Goal: Feedback & Contribution: Submit feedback/report problem

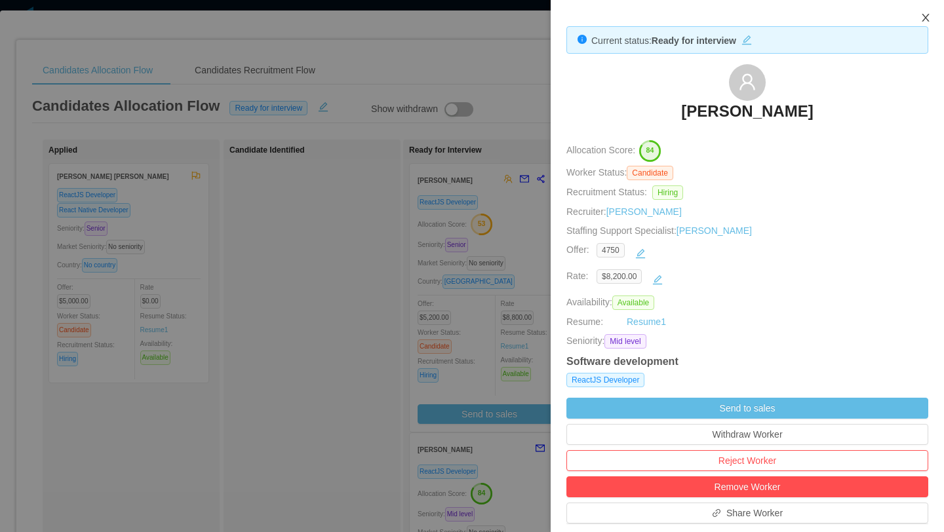
scroll to position [231, 0]
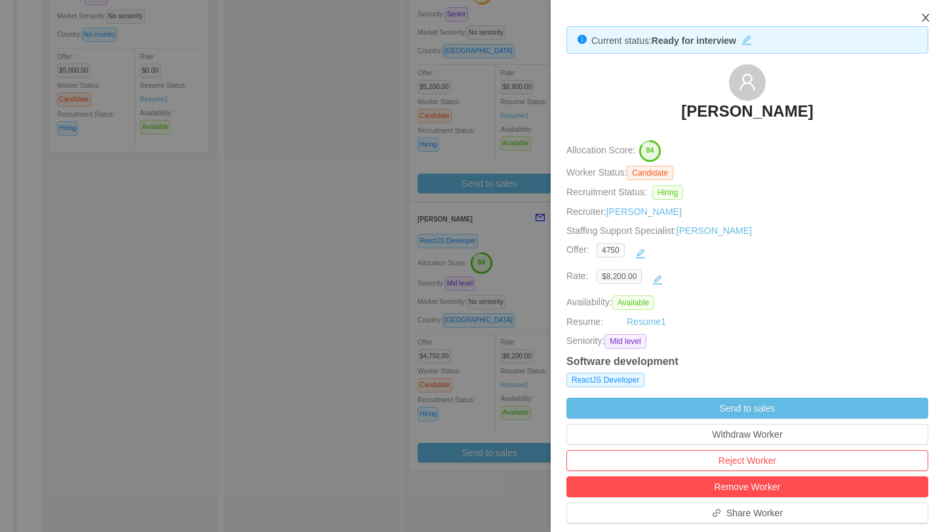
click at [921, 18] on icon "icon: close" at bounding box center [926, 17] width 10 height 10
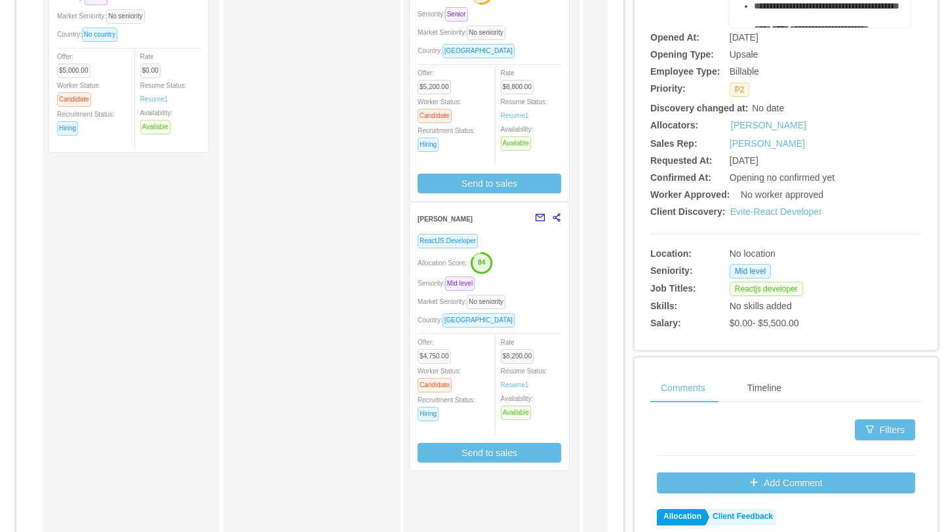
scroll to position [0, 0]
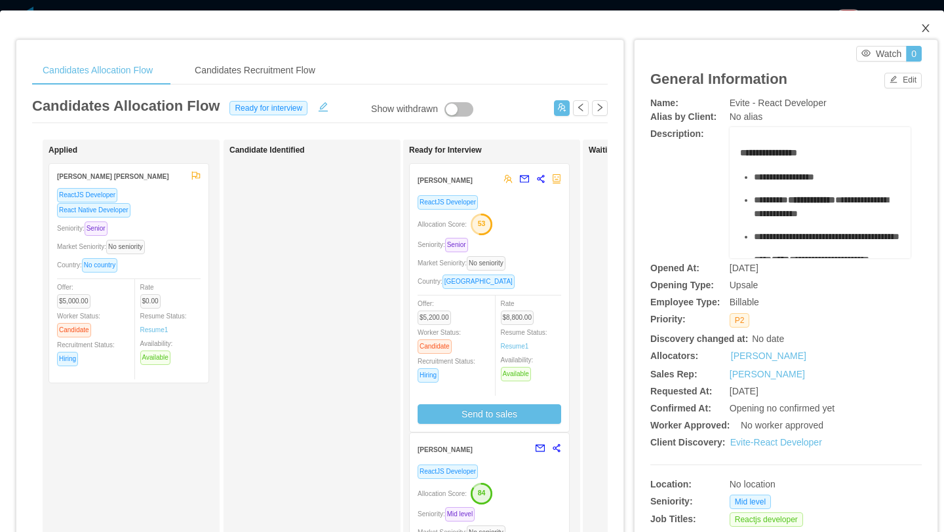
click at [924, 26] on icon "icon: close" at bounding box center [925, 28] width 7 height 8
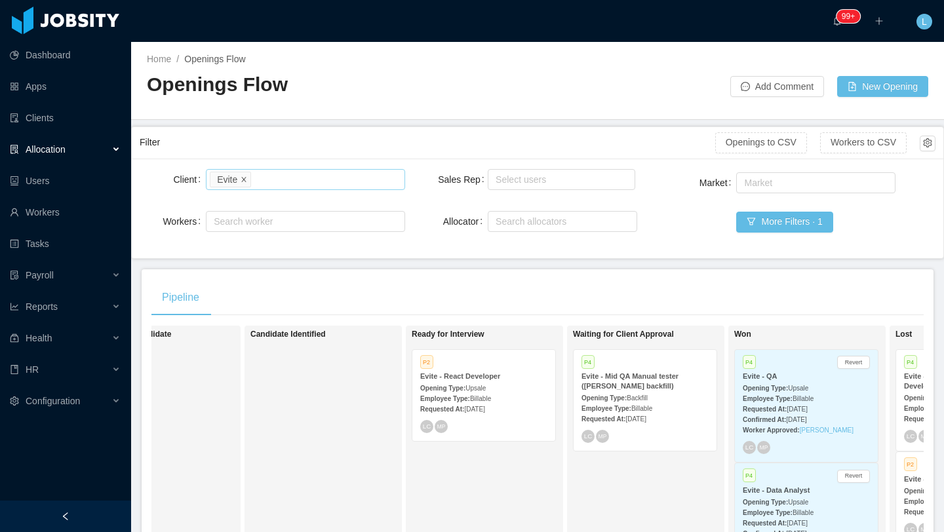
click at [247, 178] on icon "icon: close" at bounding box center [244, 179] width 7 height 7
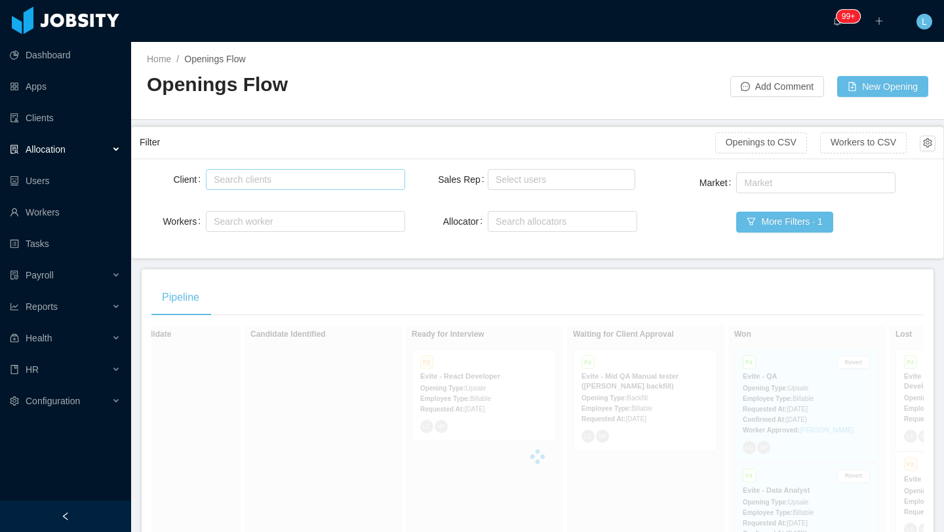
click at [247, 178] on div "Search clients" at bounding box center [302, 179] width 177 height 13
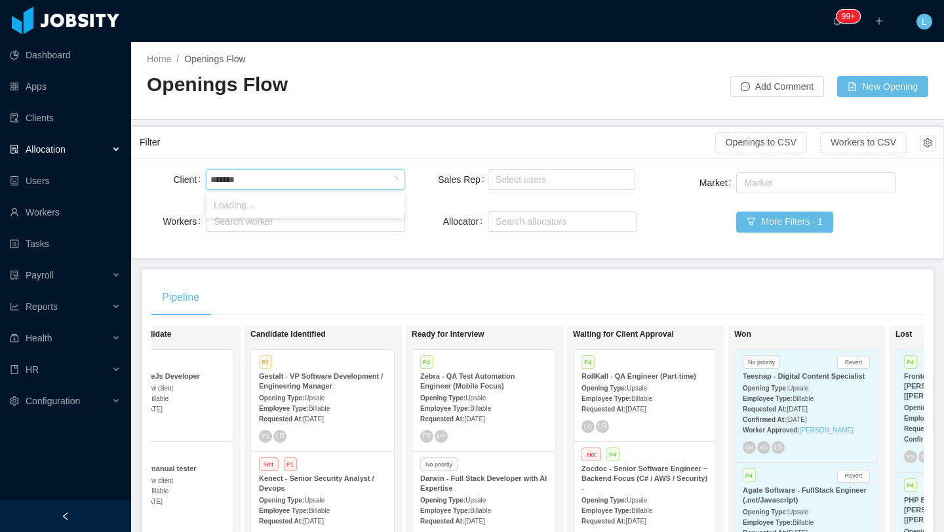
type input "********"
click at [210, 209] on li "RollKall" at bounding box center [305, 205] width 199 height 21
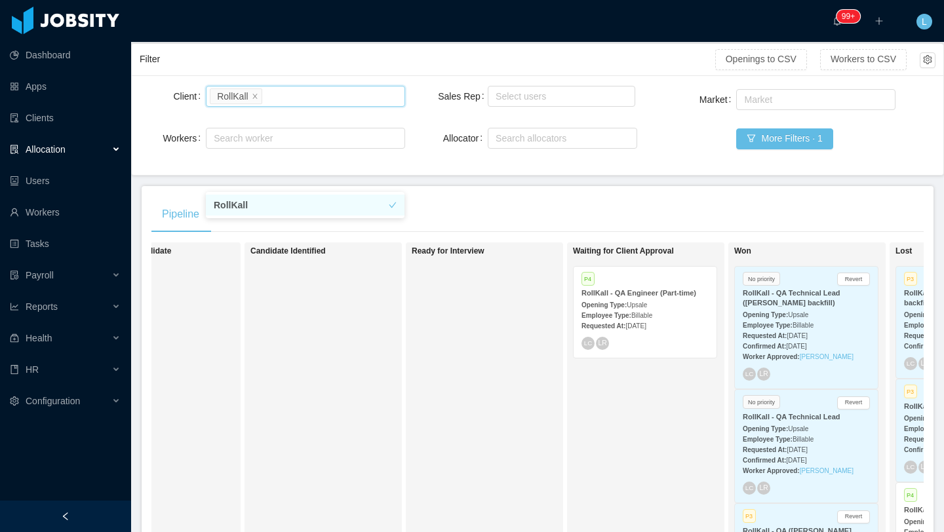
scroll to position [85, 0]
click at [671, 318] on div "Requested At: [DATE]" at bounding box center [645, 324] width 127 height 14
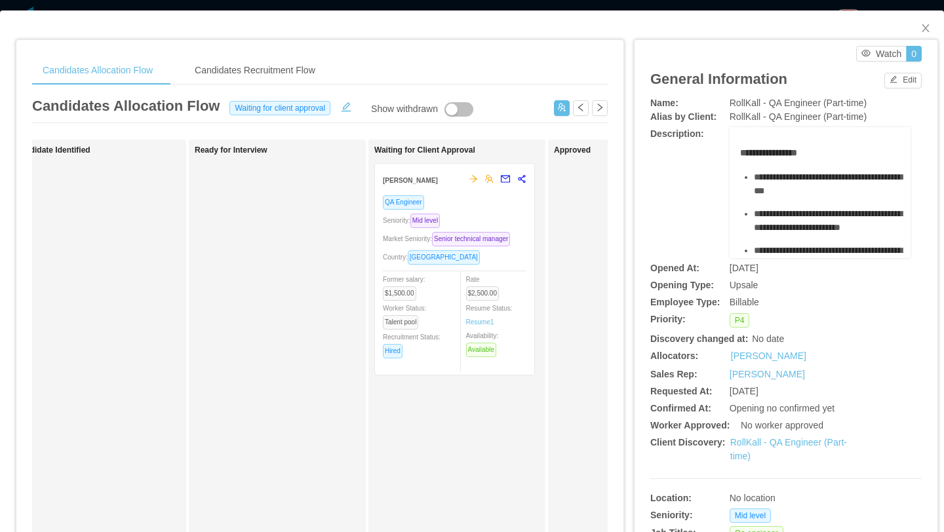
scroll to position [0, 266]
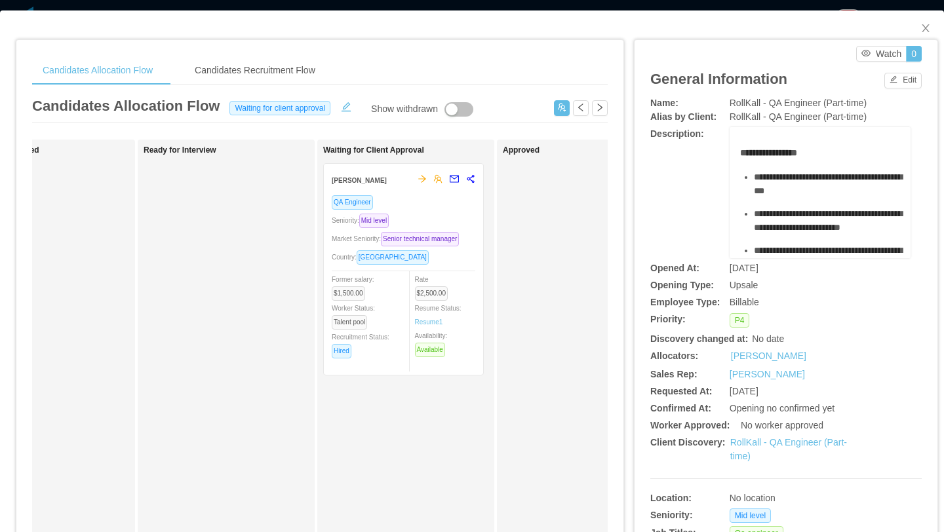
click at [428, 243] on div "Market Seniority: Senior technical manager" at bounding box center [404, 238] width 144 height 15
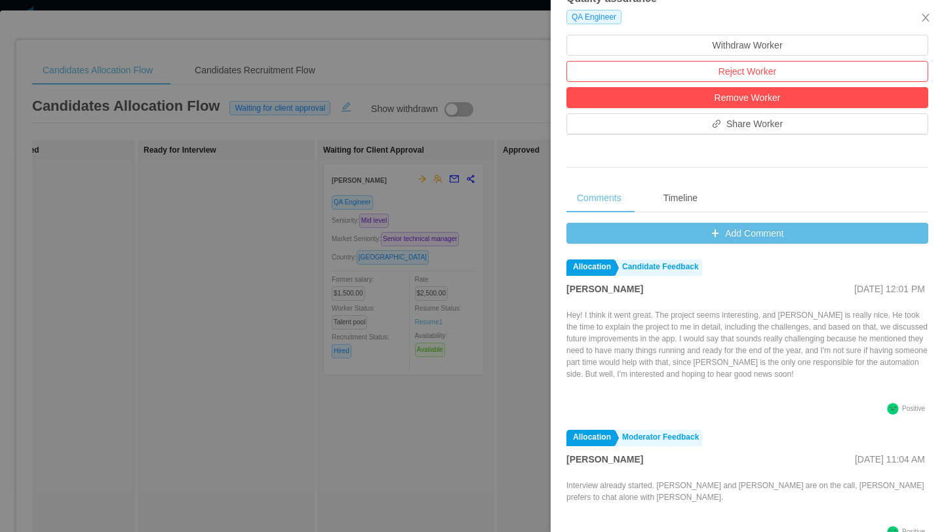
scroll to position [389, 0]
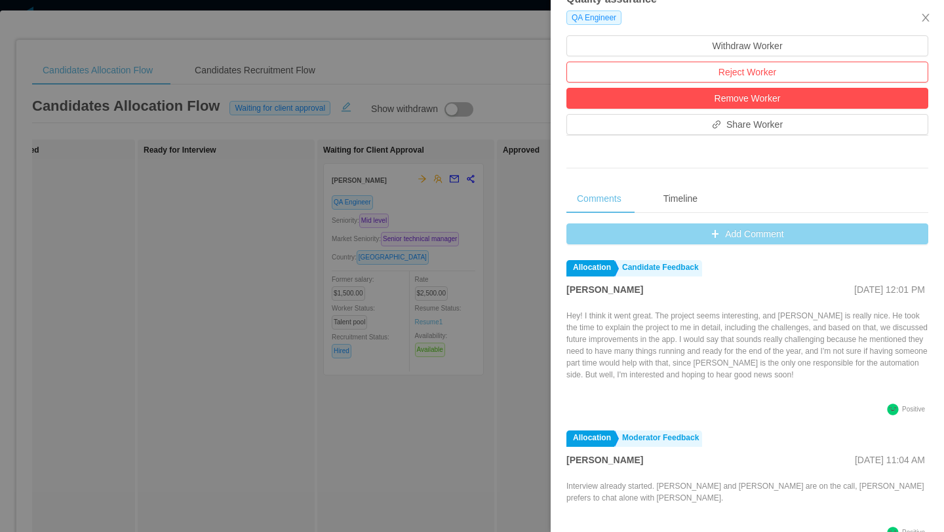
click at [790, 235] on button "Add Comment" at bounding box center [748, 234] width 362 height 21
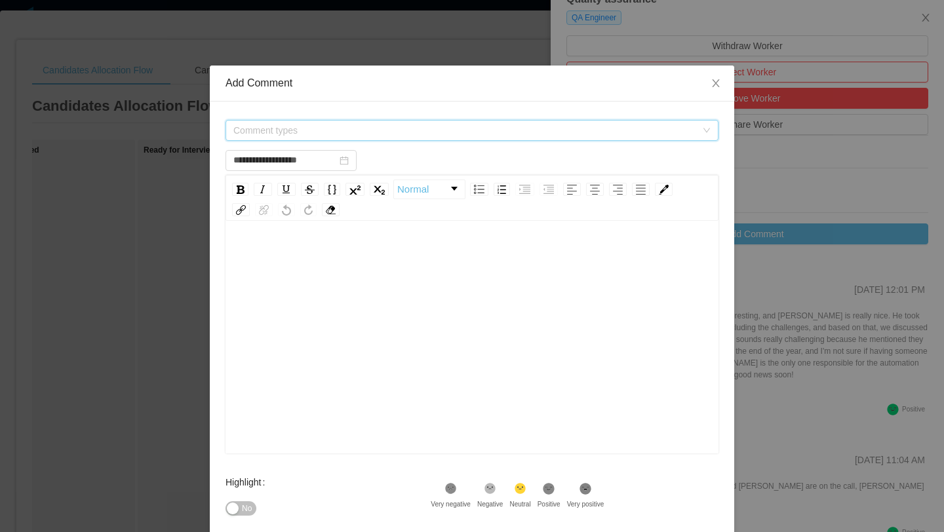
click at [334, 133] on span "Comment types" at bounding box center [464, 130] width 463 height 13
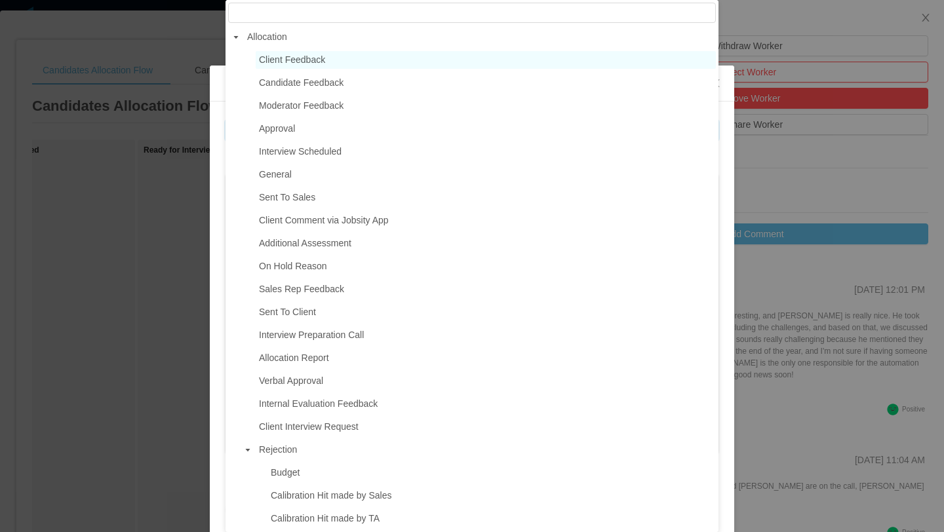
click at [325, 62] on span "Client Feedback" at bounding box center [292, 59] width 66 height 10
type input "**********"
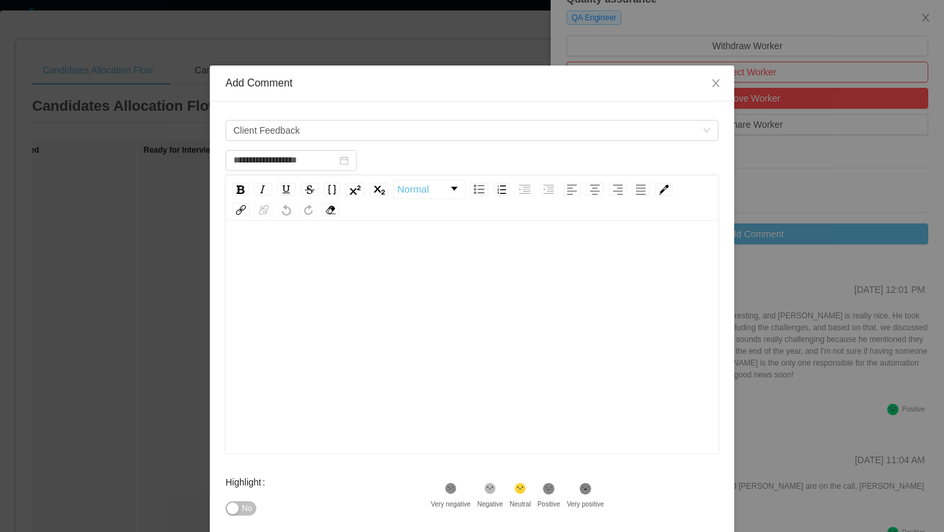
click at [292, 265] on div "rdw-editor" at bounding box center [472, 256] width 473 height 26
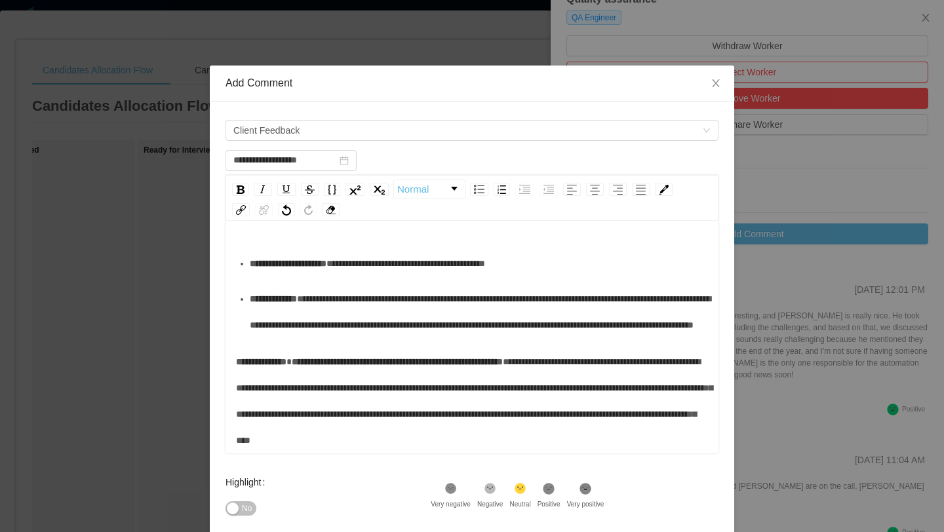
scroll to position [410, 0]
drag, startPoint x: 483, startPoint y: 85, endPoint x: 351, endPoint y: 381, distance: 324.4
click at [351, 381] on div "**********" at bounding box center [472, 361] width 525 height 591
click at [528, 83] on div "Add Comment" at bounding box center [472, 83] width 493 height 14
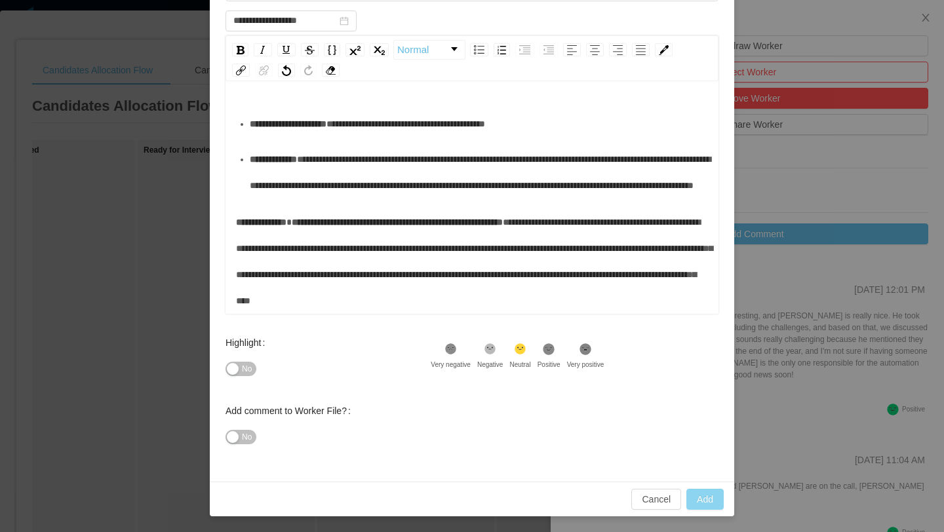
click at [709, 496] on button "Add" at bounding box center [705, 499] width 37 height 21
type input "**********"
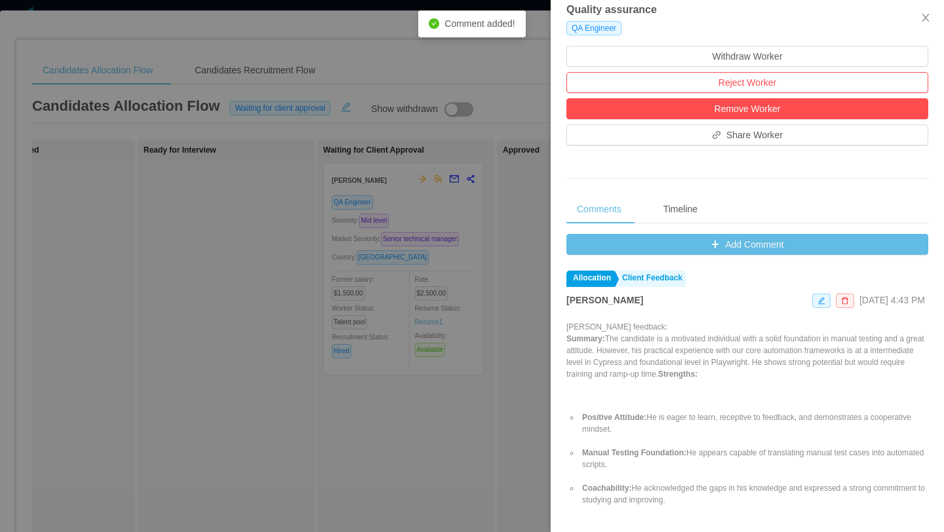
scroll to position [0, 0]
